Goal: Task Accomplishment & Management: Complete application form

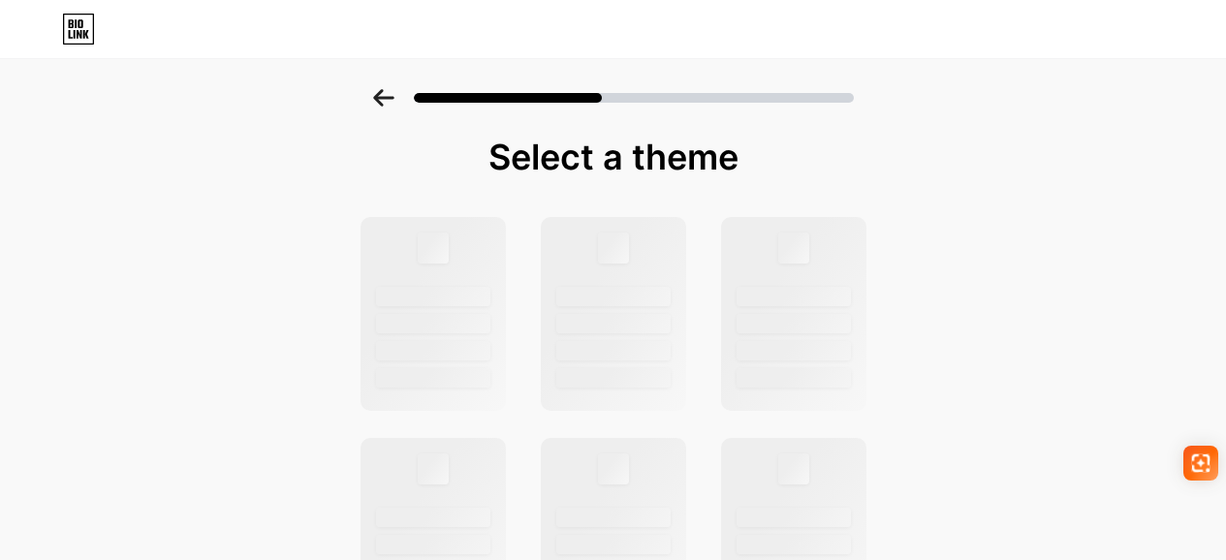
click at [394, 91] on icon at bounding box center [383, 97] width 21 height 17
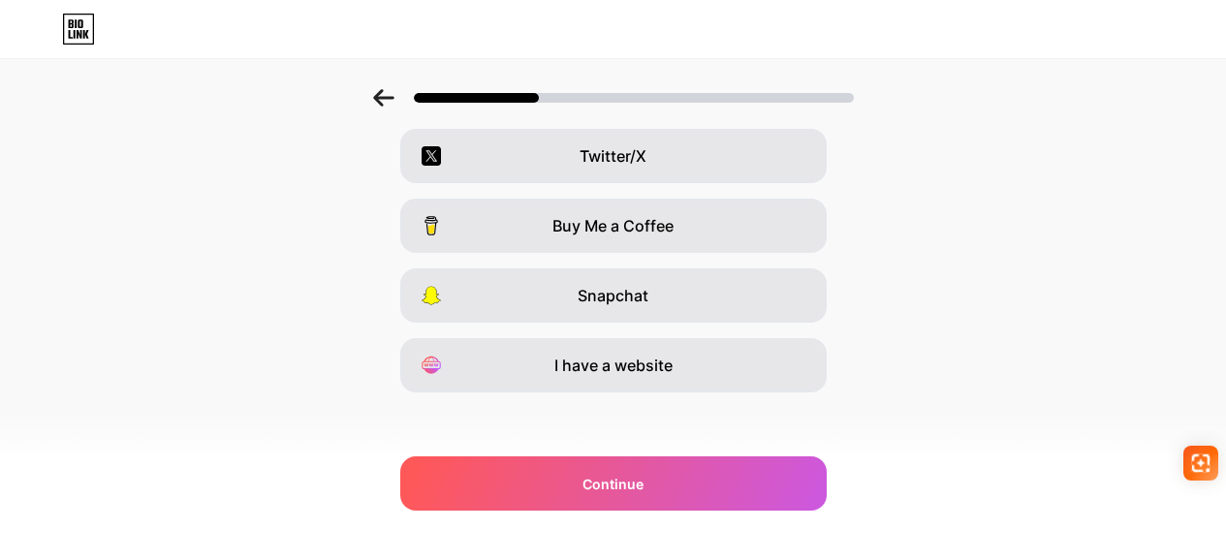
scroll to position [371, 0]
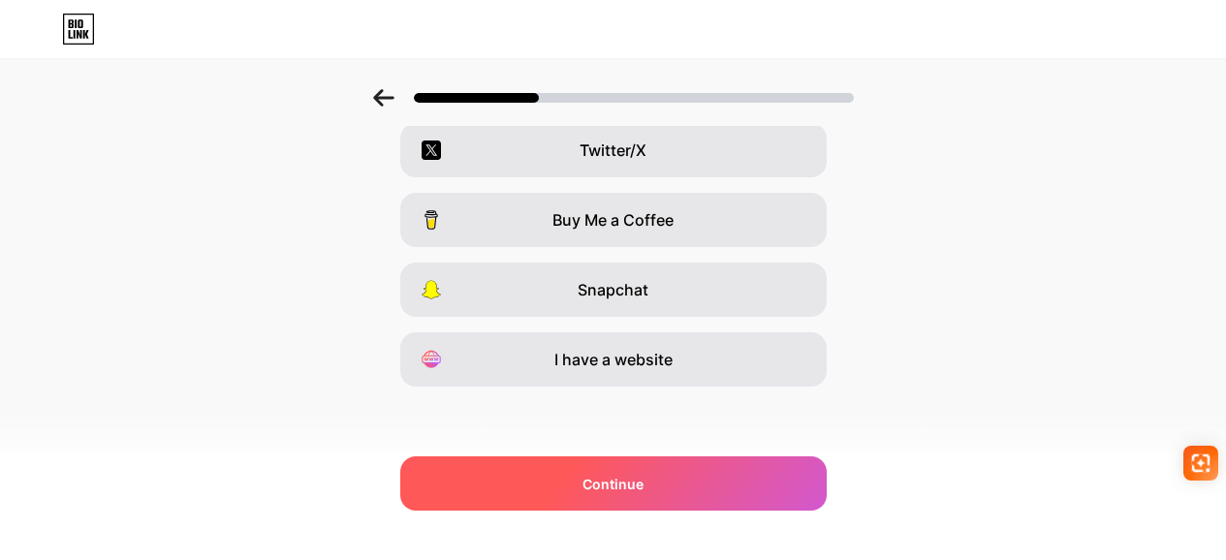
click at [680, 491] on div "Continue" at bounding box center [613, 484] width 427 height 54
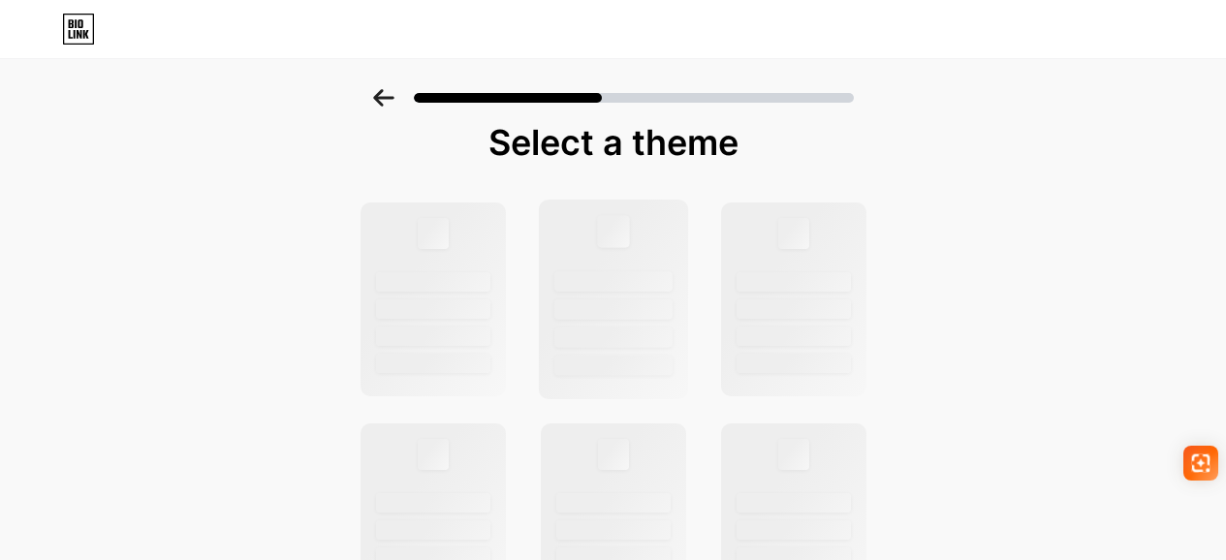
scroll to position [32, 0]
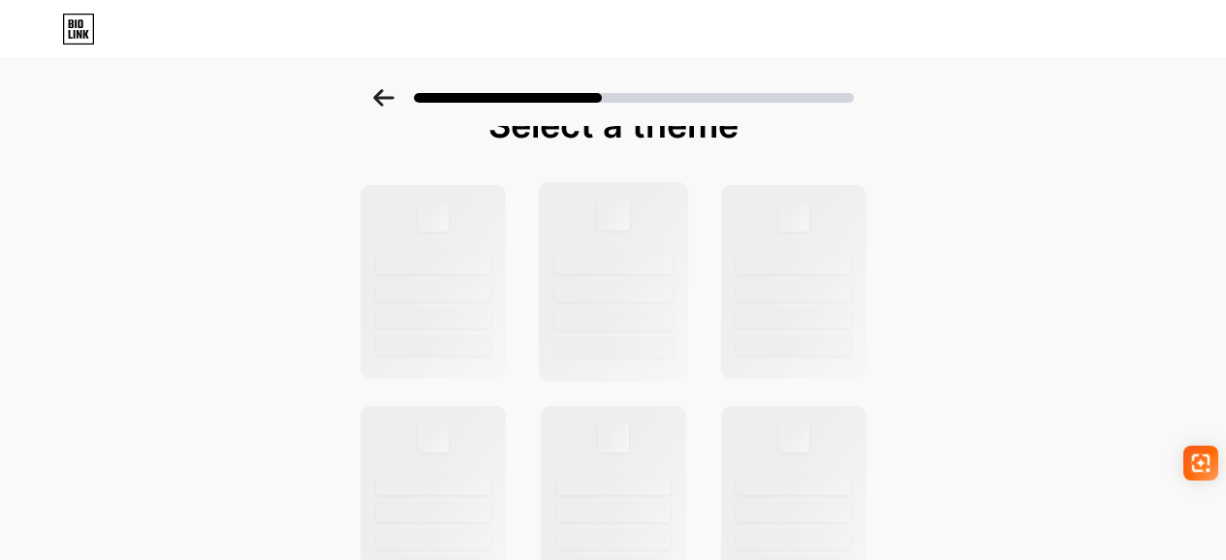
click at [650, 361] on div at bounding box center [613, 282] width 150 height 200
drag, startPoint x: 650, startPoint y: 361, endPoint x: 912, endPoint y: 181, distance: 318.1
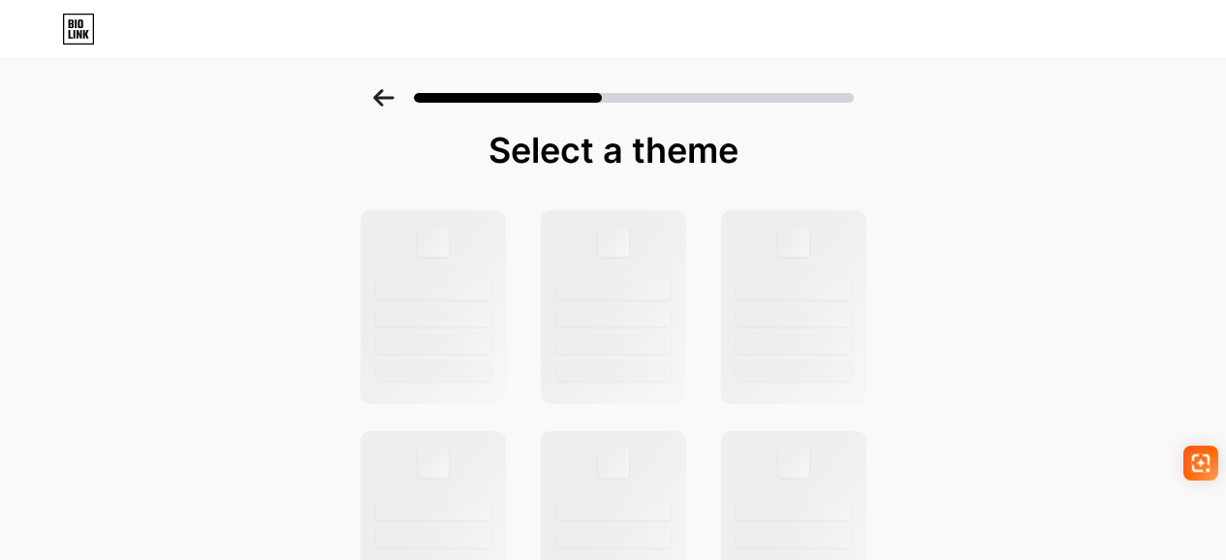
scroll to position [0, 0]
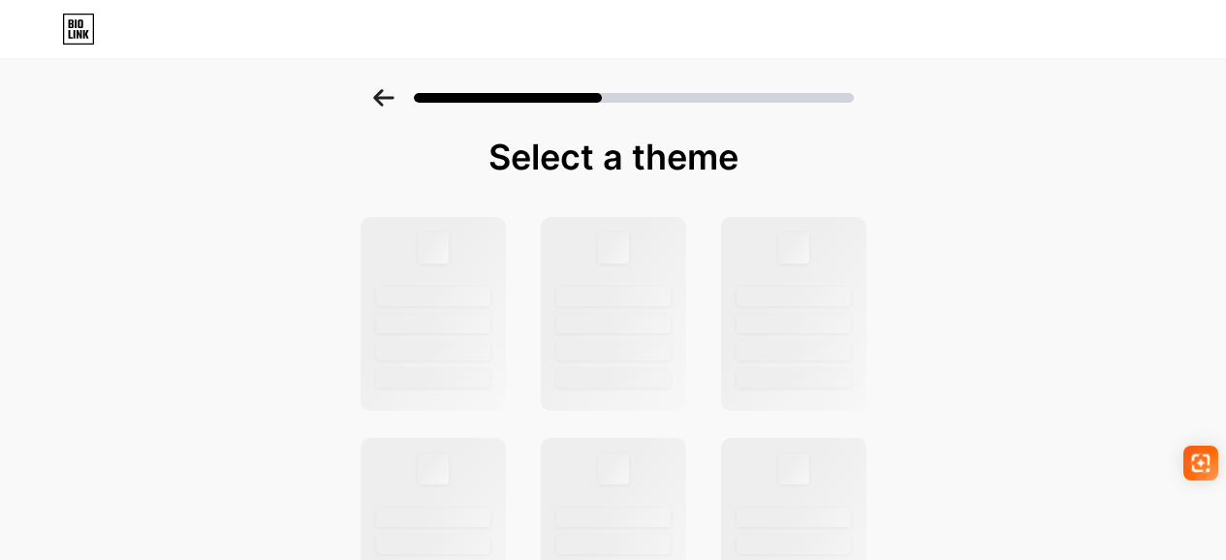
click at [716, 98] on div at bounding box center [634, 98] width 440 height 10
click at [451, 160] on div "Select a theme" at bounding box center [614, 157] width 514 height 39
click at [398, 120] on div at bounding box center [613, 92] width 1226 height 68
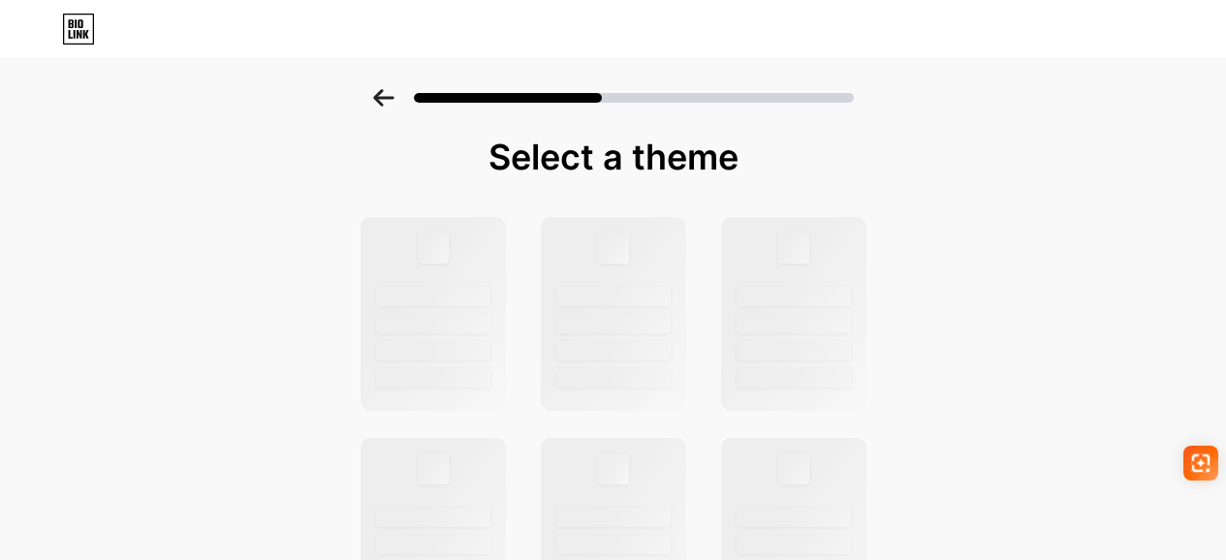
click at [398, 120] on div at bounding box center [613, 92] width 1226 height 68
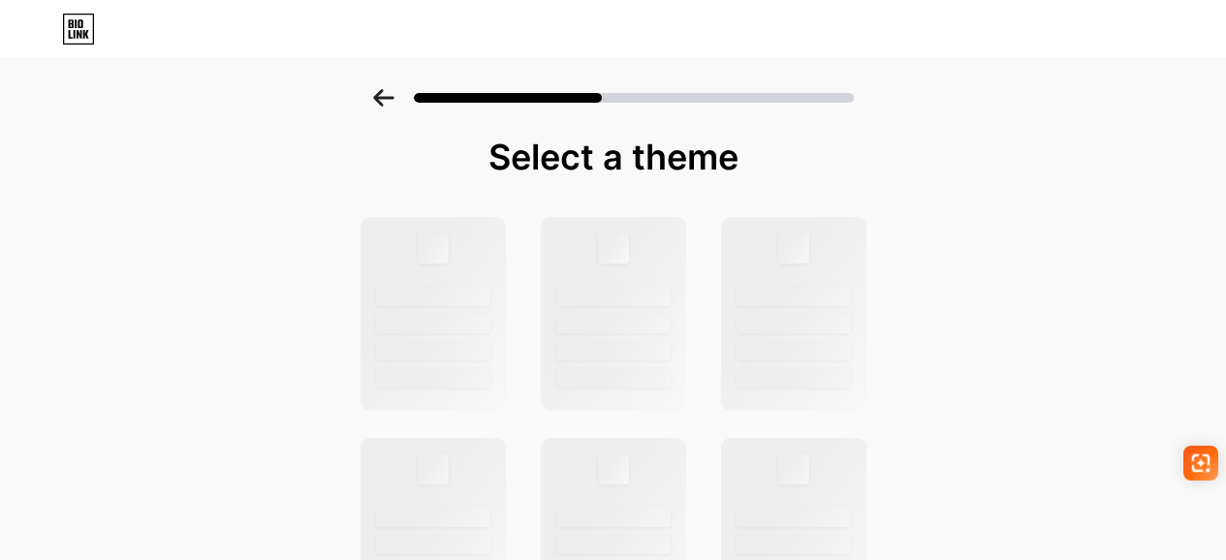
click at [575, 48] on div at bounding box center [613, 29] width 1226 height 58
